Goal: Transaction & Acquisition: Obtain resource

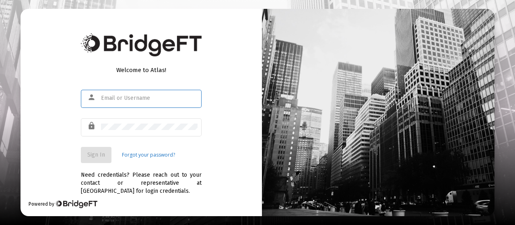
type input "jfisher@straightline.com"
click at [202, 149] on div "Welcome to Atlas! person jfisher@straightline.com lock Sign In Forgot your pass…" at bounding box center [141, 112] width 241 height 207
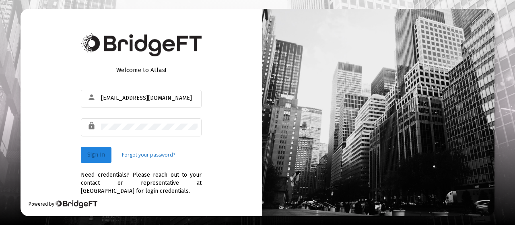
click at [100, 155] on span "Sign In" at bounding box center [96, 154] width 18 height 7
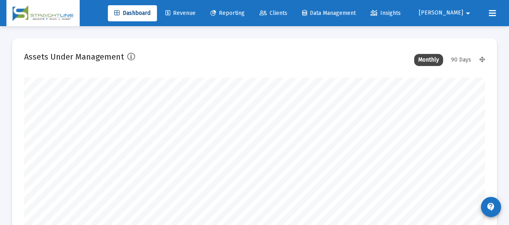
scroll to position [161, 247]
click at [245, 10] on span "Reporting" at bounding box center [227, 13] width 34 height 7
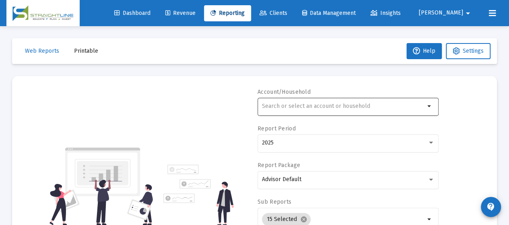
click at [329, 104] on input "text" at bounding box center [343, 106] width 163 height 6
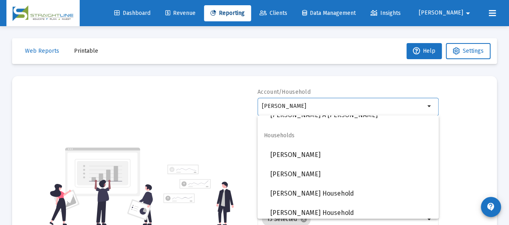
scroll to position [64, 0]
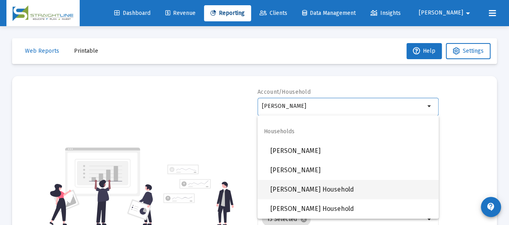
click at [331, 187] on span "Malec, Mike J Household" at bounding box center [351, 189] width 162 height 19
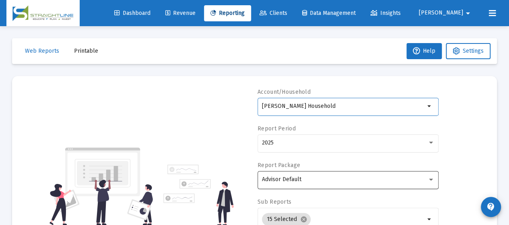
click at [346, 182] on div "Advisor Default" at bounding box center [348, 179] width 173 height 20
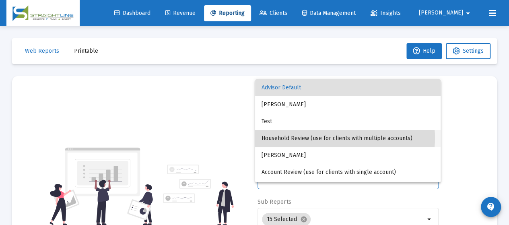
click at [343, 138] on span "Household Review (use for clients with multiple accounts)" at bounding box center [347, 138] width 173 height 17
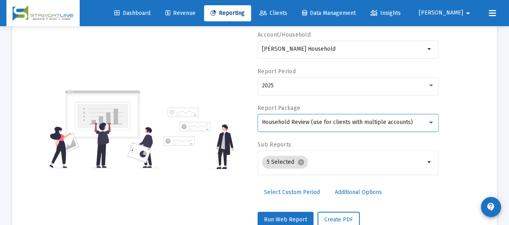
scroll to position [58, 0]
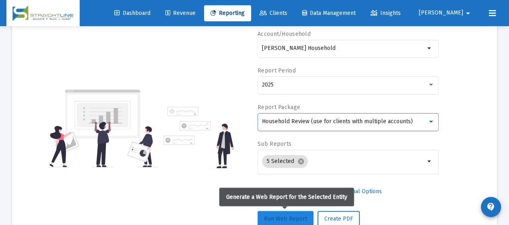
click at [287, 216] on span "Run Web Report" at bounding box center [285, 218] width 43 height 7
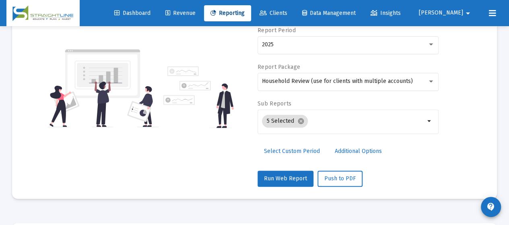
scroll to position [109, 0]
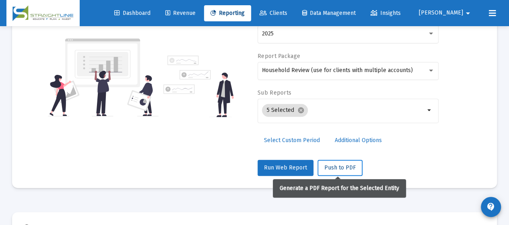
click at [345, 165] on span "Push to PDF" at bounding box center [339, 167] width 31 height 7
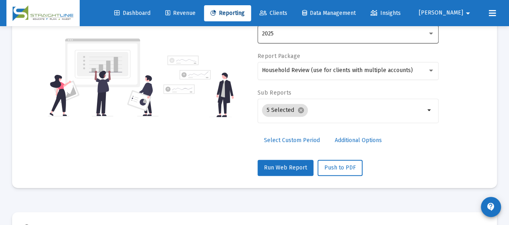
click at [426, 37] on div "2025" at bounding box center [348, 34] width 173 height 20
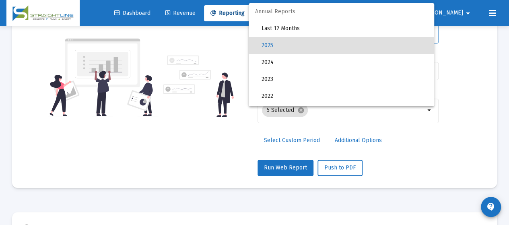
scroll to position [12, 0]
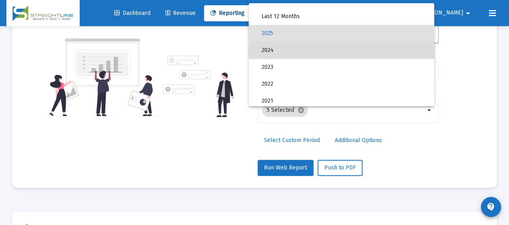
click at [398, 50] on span "2024" at bounding box center [344, 50] width 166 height 17
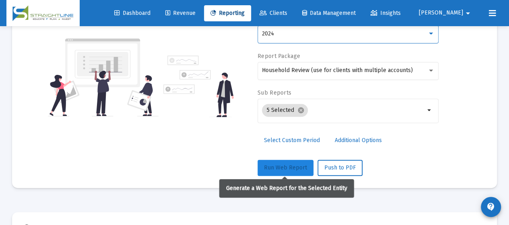
click at [294, 163] on button "Run Web Report" at bounding box center [285, 168] width 56 height 16
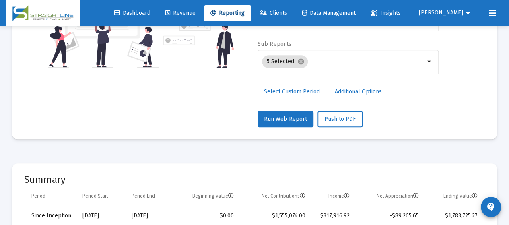
scroll to position [150, 0]
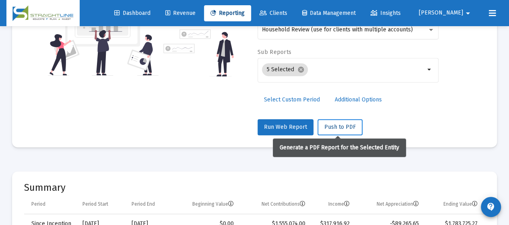
click at [340, 123] on span "Push to PDF" at bounding box center [339, 126] width 31 height 7
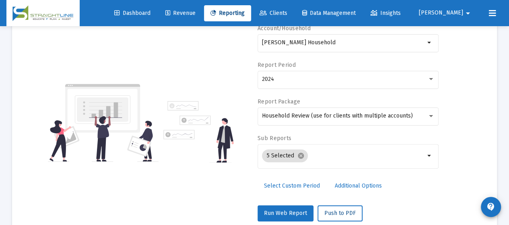
scroll to position [61, 0]
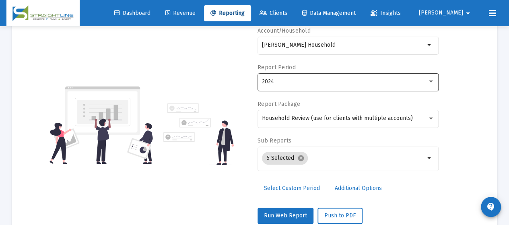
click at [387, 86] on div "2024" at bounding box center [348, 82] width 173 height 20
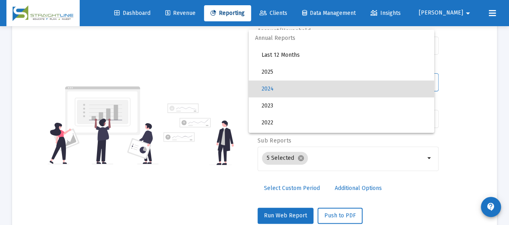
scroll to position [8, 0]
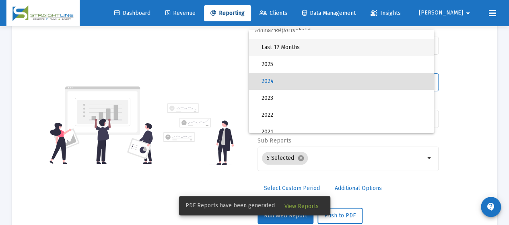
click at [374, 52] on span "Last 12 Months" at bounding box center [344, 47] width 166 height 17
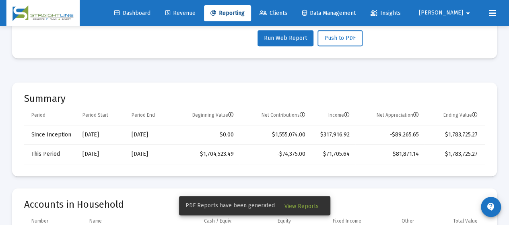
scroll to position [224, 0]
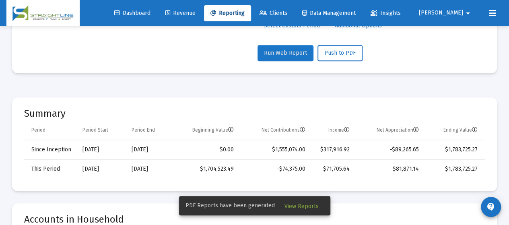
click at [275, 54] on span "Run Web Report" at bounding box center [285, 52] width 43 height 7
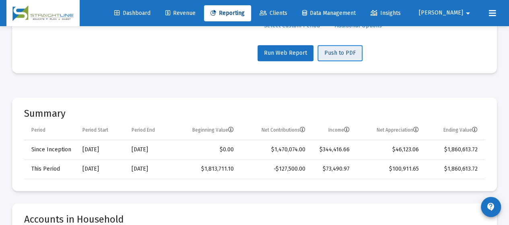
click at [331, 53] on span "Push to PDF" at bounding box center [339, 52] width 31 height 7
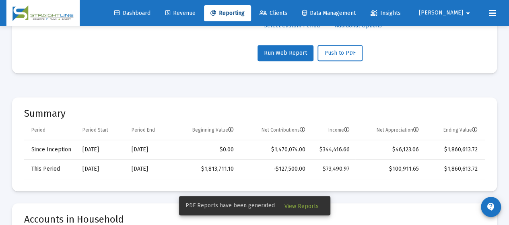
click at [293, 204] on span "View Reports" at bounding box center [301, 206] width 34 height 7
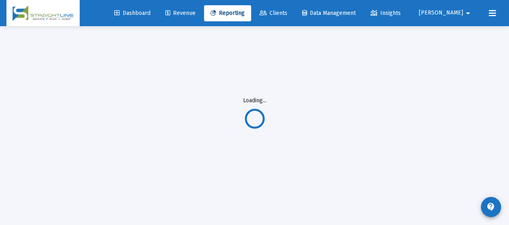
scroll to position [26, 0]
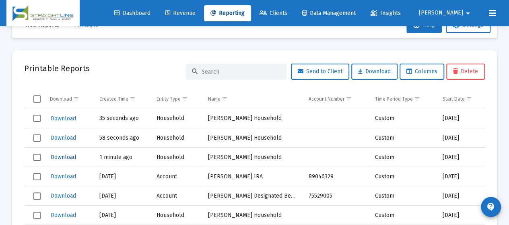
click at [60, 156] on span "Download" at bounding box center [63, 157] width 25 height 7
click at [71, 155] on span "Download" at bounding box center [63, 157] width 25 height 7
click at [60, 136] on span "Download" at bounding box center [63, 137] width 25 height 7
click at [60, 119] on span "Download" at bounding box center [63, 118] width 25 height 7
click at [457, 11] on span "Jason" at bounding box center [441, 13] width 44 height 7
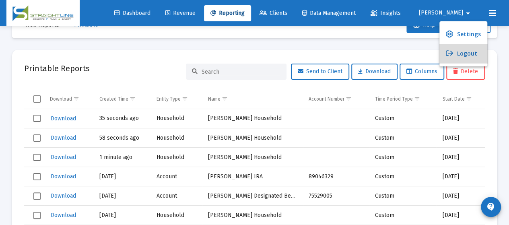
click at [465, 57] on button "Logout" at bounding box center [463, 53] width 48 height 19
